Goal: Find specific page/section: Find specific page/section

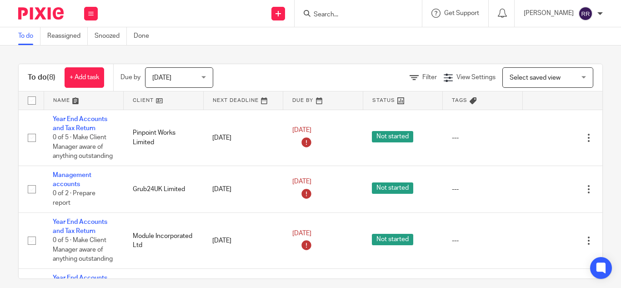
click at [313, 10] on form at bounding box center [361, 13] width 97 height 11
click at [313, 13] on input "Search" at bounding box center [354, 15] width 82 height 8
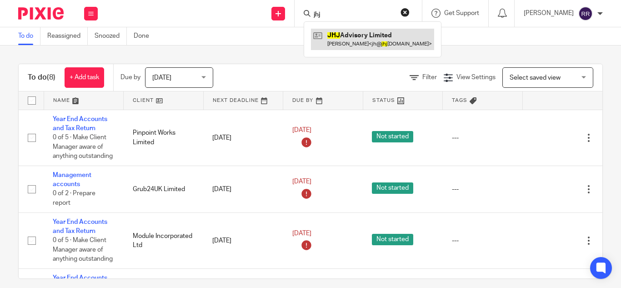
type input "jhj"
click at [335, 37] on link at bounding box center [372, 39] width 123 height 21
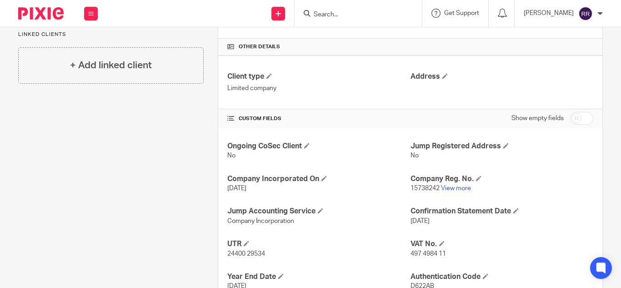
scroll to position [223, 0]
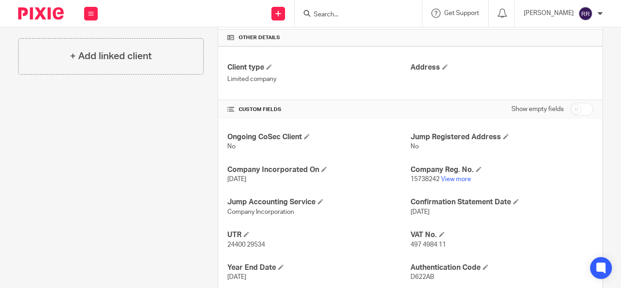
click at [444, 175] on p "15738242 View more" at bounding box center [502, 179] width 183 height 9
click at [447, 179] on link "View more" at bounding box center [456, 179] width 30 height 6
